Goal: Use online tool/utility: Utilize a website feature to perform a specific function

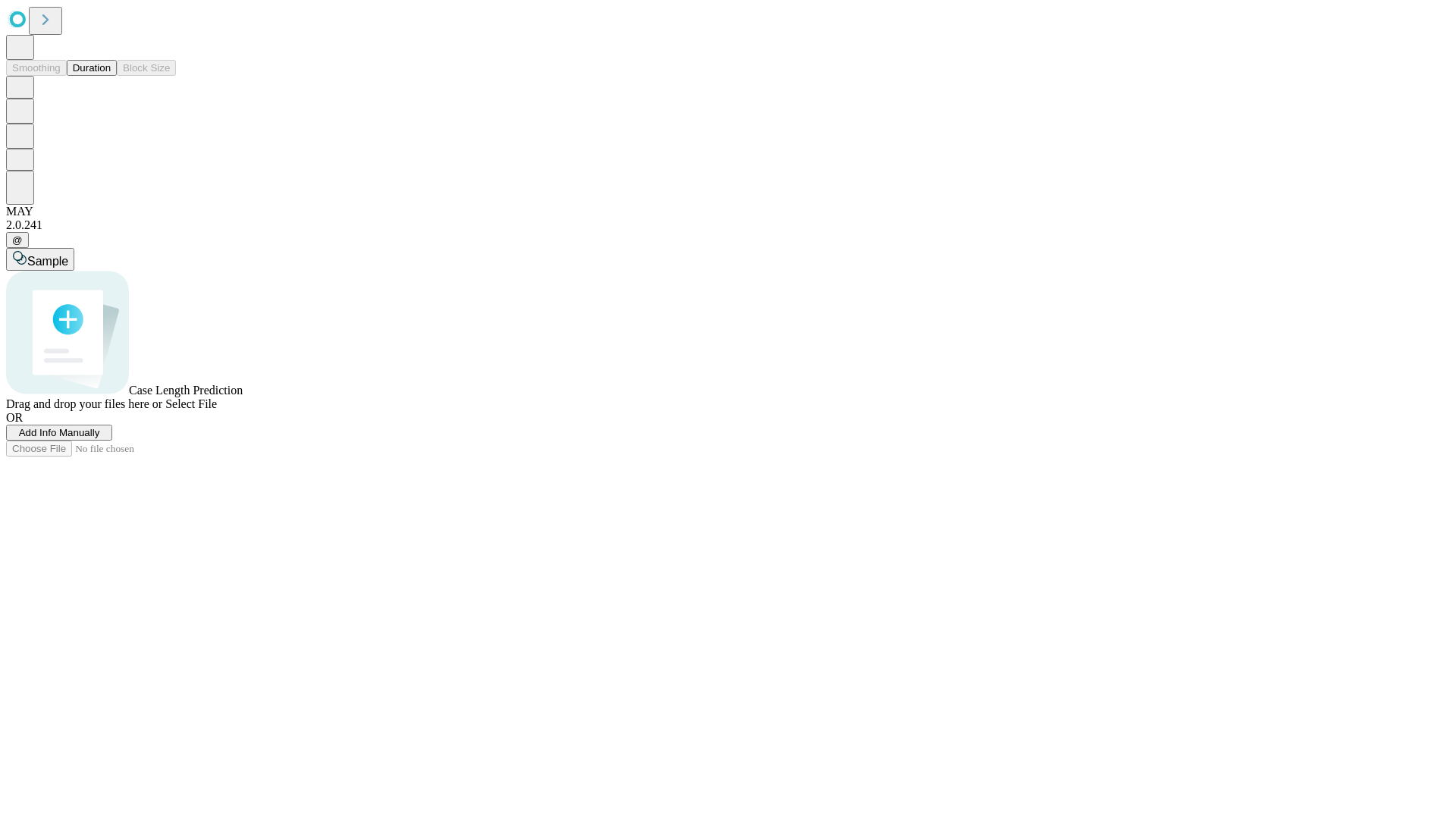
click at [111, 76] on button "Duration" at bounding box center [92, 68] width 50 height 16
click at [100, 438] on span "Add Info Manually" at bounding box center [59, 432] width 81 height 11
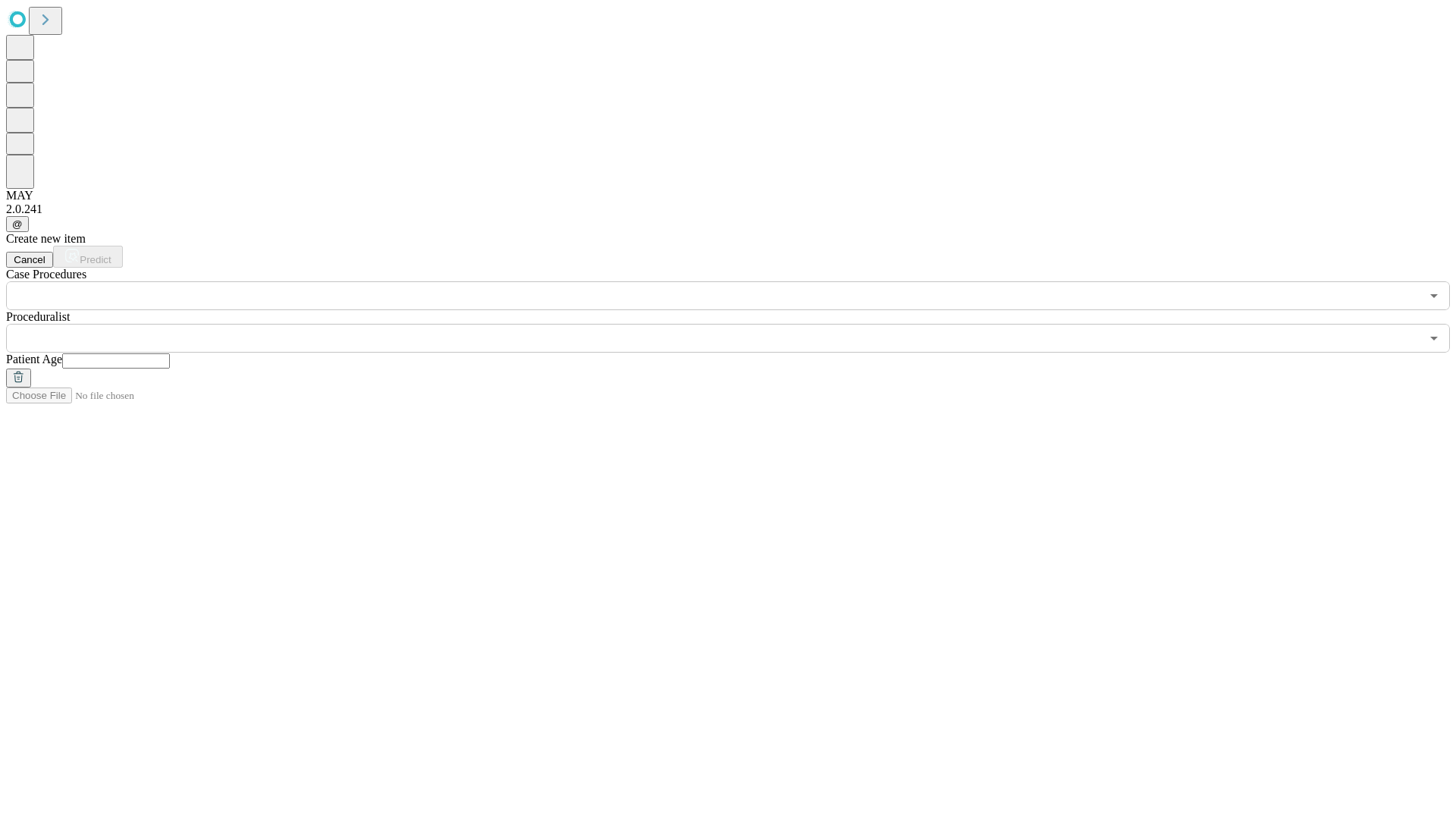
click at [170, 354] on input "text" at bounding box center [115, 361] width 107 height 15
type input "**"
click at [738, 324] on input "text" at bounding box center [713, 338] width 1414 height 29
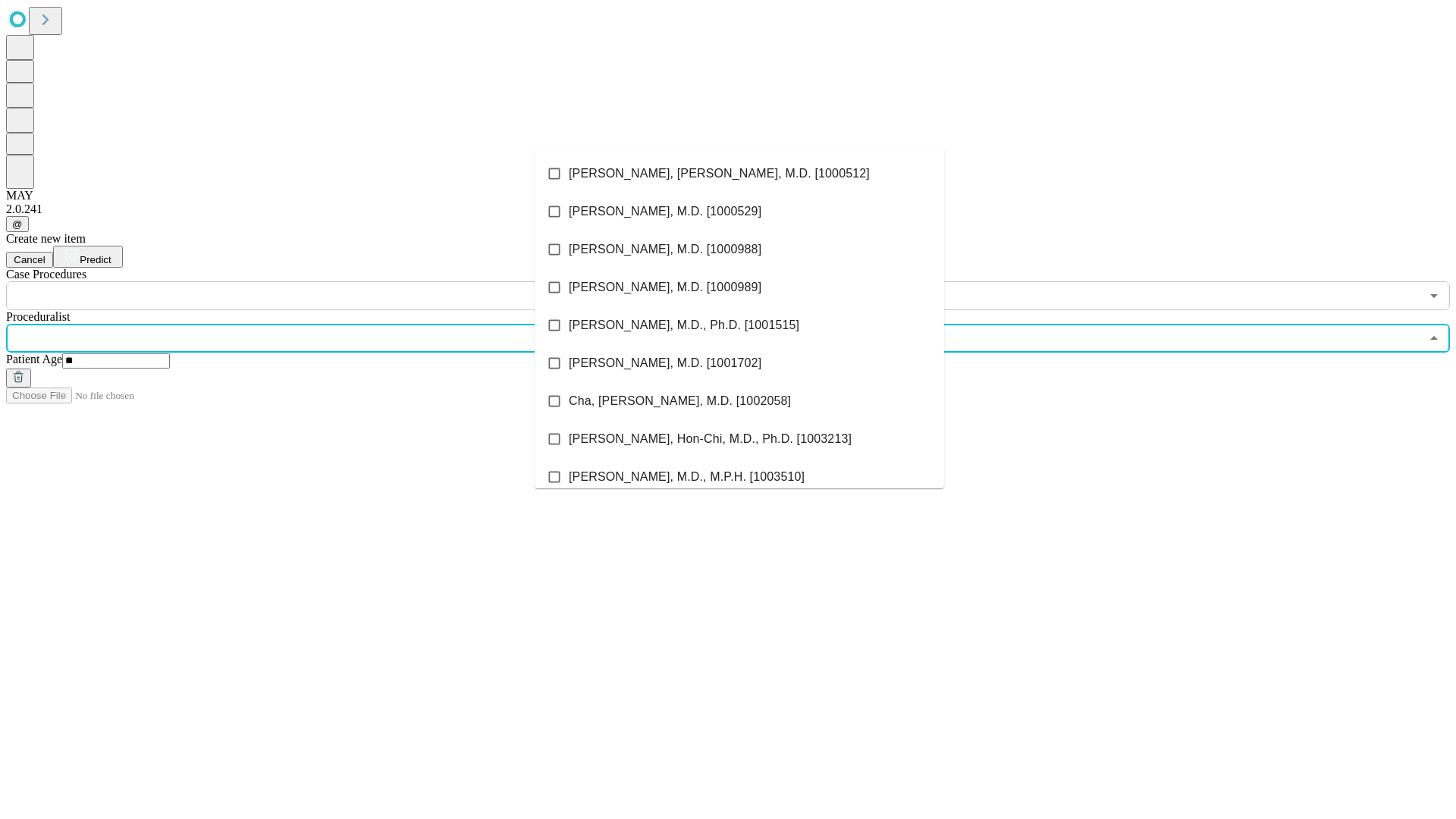
click at [739, 173] on li "[PERSON_NAME], [PERSON_NAME], M.D. [1000512]" at bounding box center [739, 173] width 410 height 38
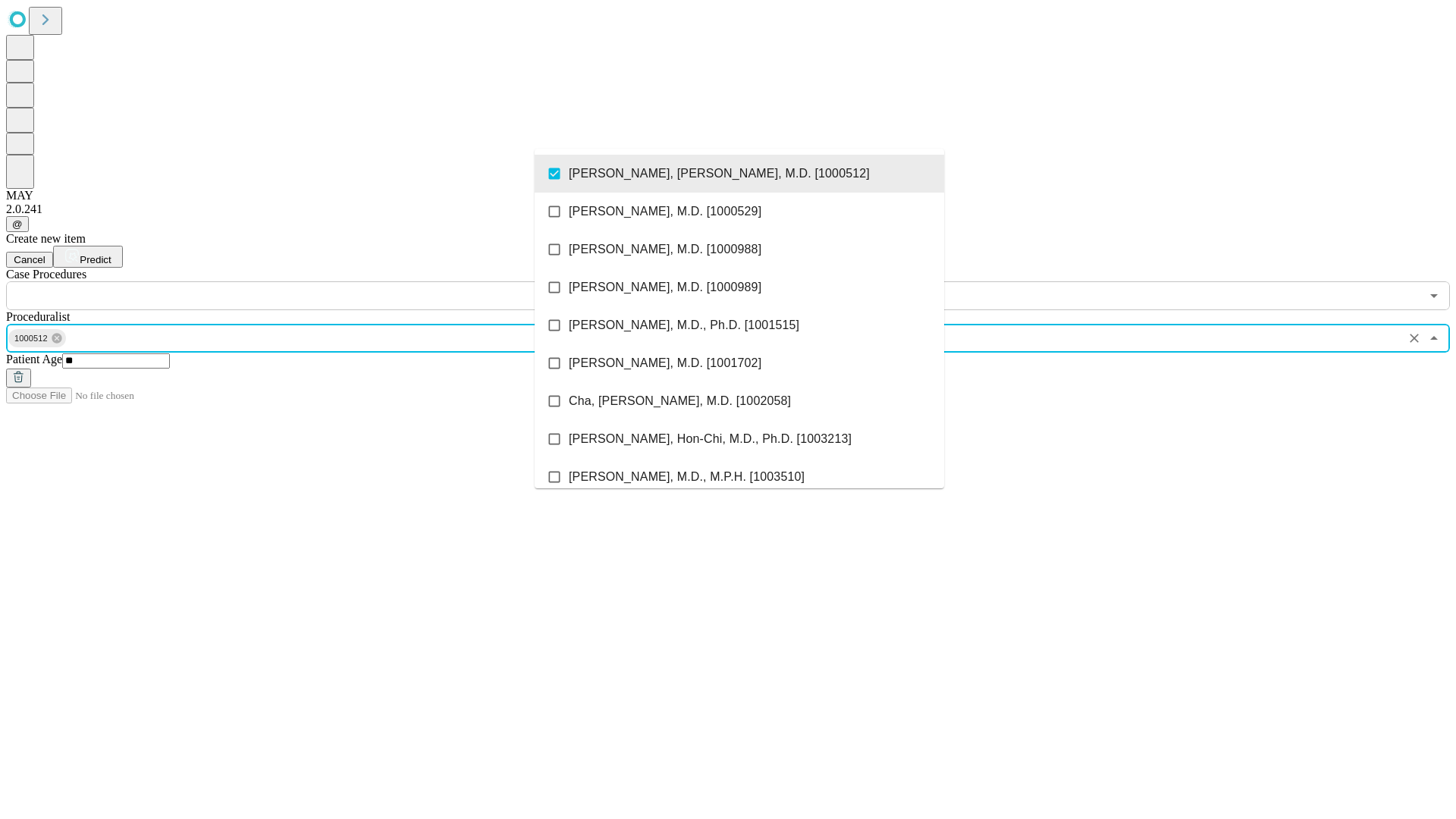
click at [318, 282] on input "text" at bounding box center [713, 296] width 1414 height 29
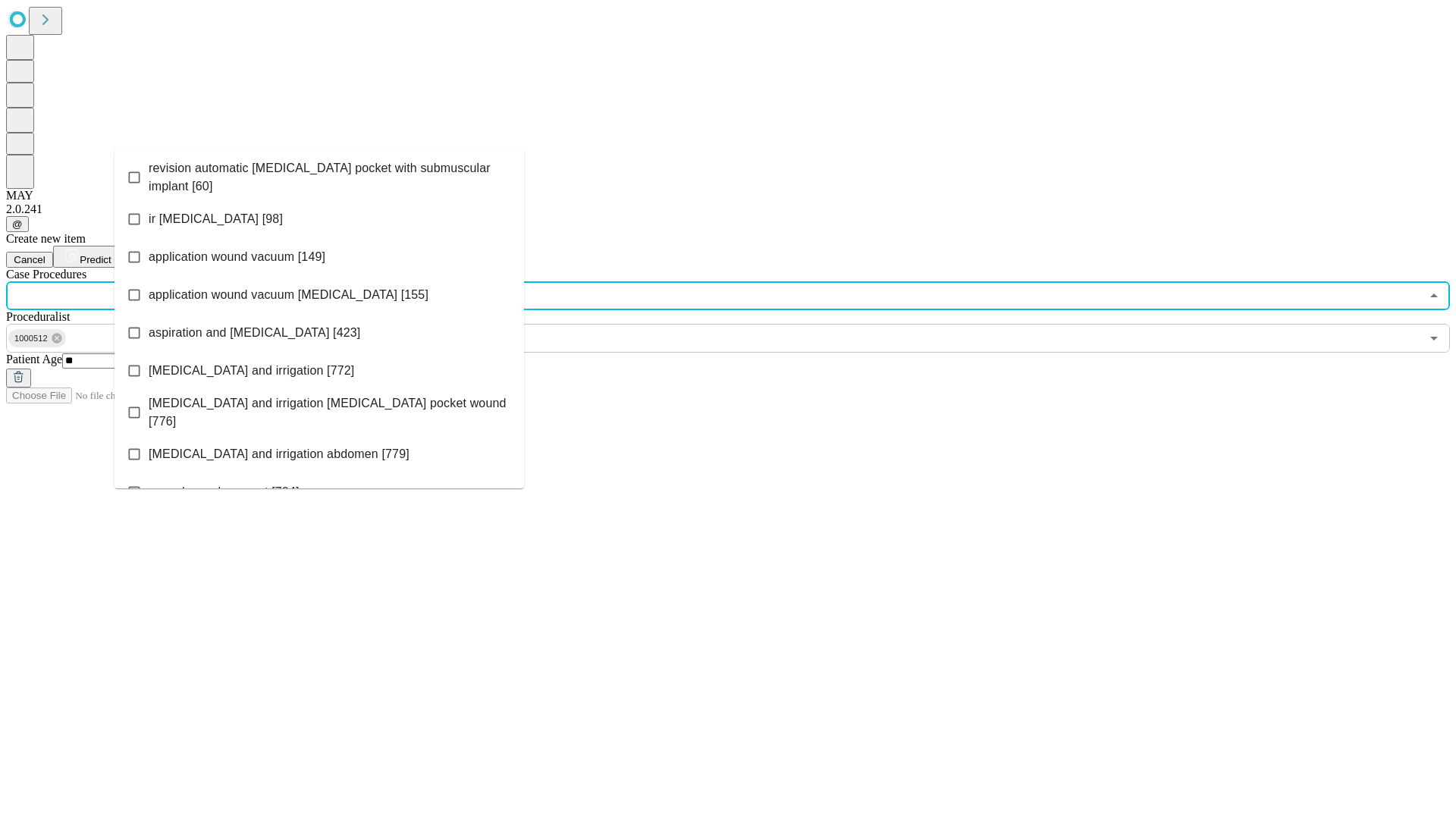
click at [319, 173] on span "revision automatic [MEDICAL_DATA] pocket with submuscular implant [60]" at bounding box center [330, 177] width 363 height 36
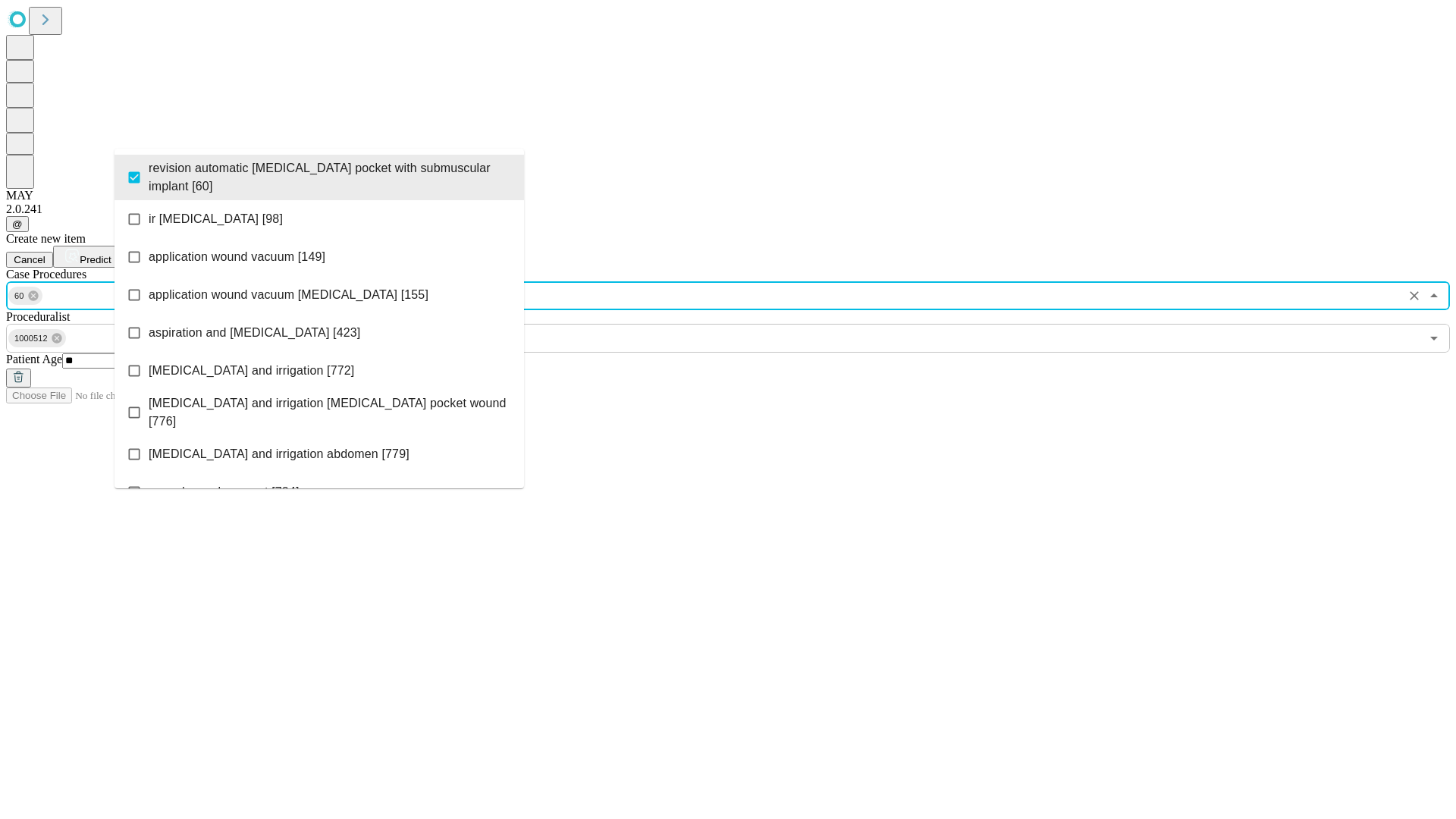
click at [111, 254] on span "Predict" at bounding box center [95, 259] width 31 height 11
